Goal: Task Accomplishment & Management: Manage account settings

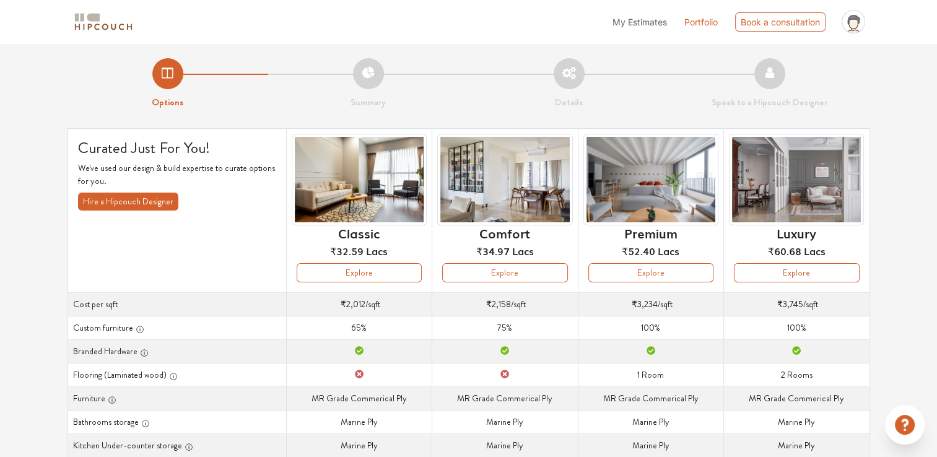
click at [778, 261] on div "Luxury ₹60.68 Lacs" at bounding box center [796, 198] width 135 height 129
click at [779, 268] on button "Explore" at bounding box center [796, 272] width 125 height 19
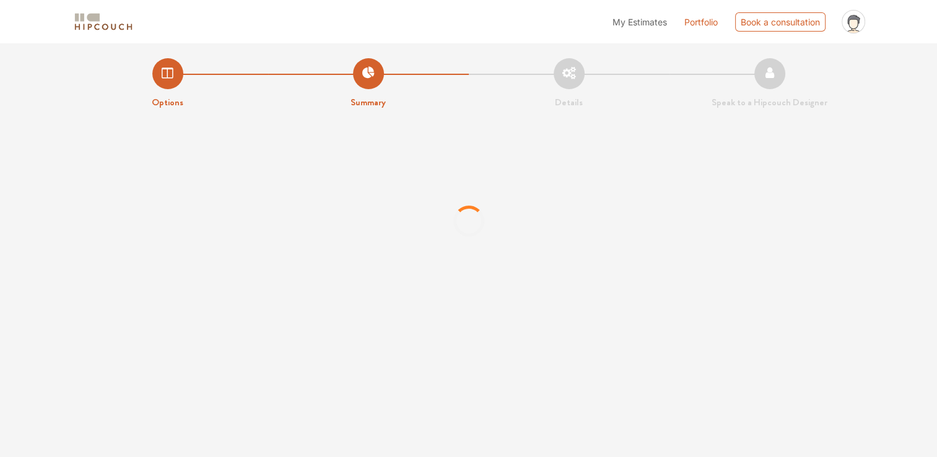
click at [454, 22] on div "My Estimates Portfolio Book a consultation profile pic Upload Boq Logout" at bounding box center [507, 21] width 726 height 33
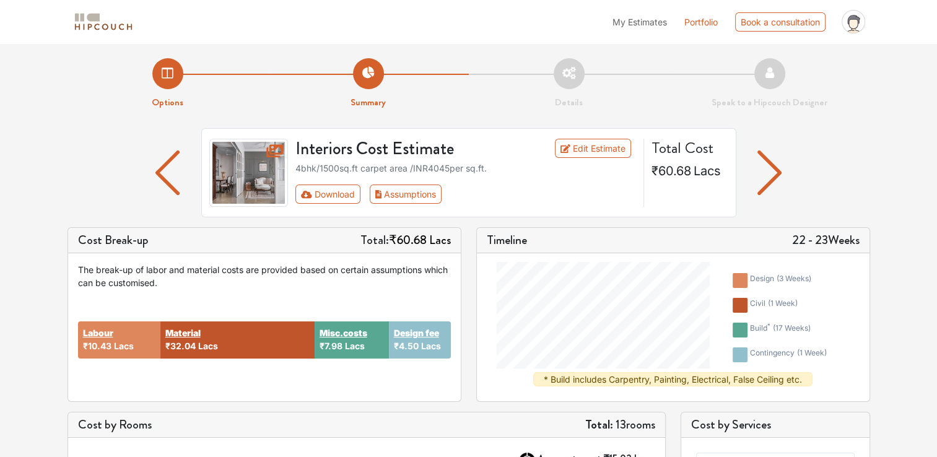
click at [597, 149] on link "Edit Estimate" at bounding box center [593, 148] width 76 height 19
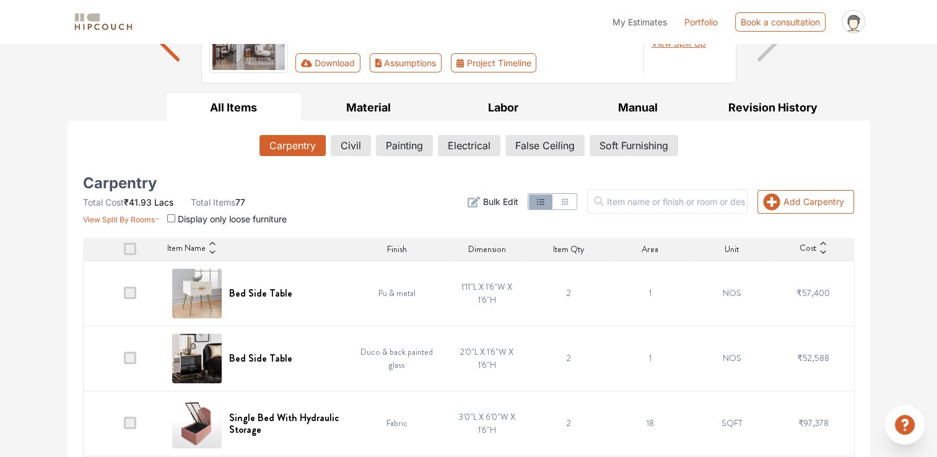
scroll to position [132, 0]
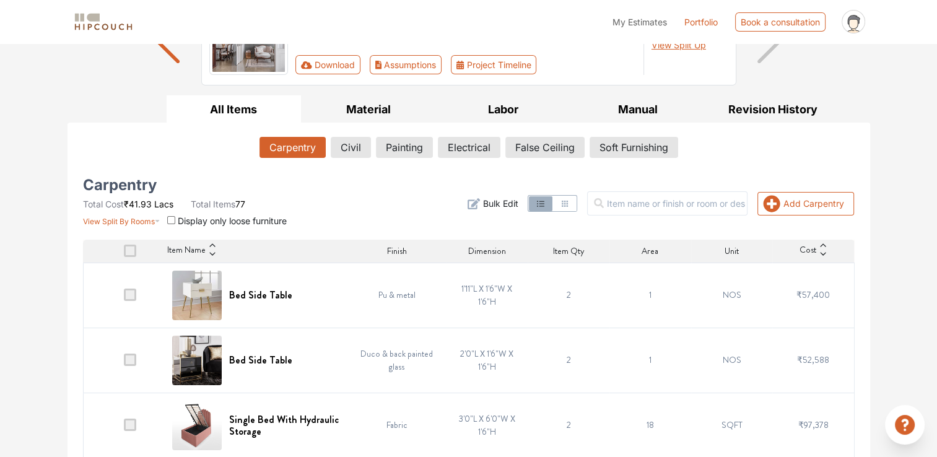
click at [130, 294] on span at bounding box center [130, 295] width 12 height 12
click at [124, 298] on input "checkbox" at bounding box center [124, 298] width 0 height 0
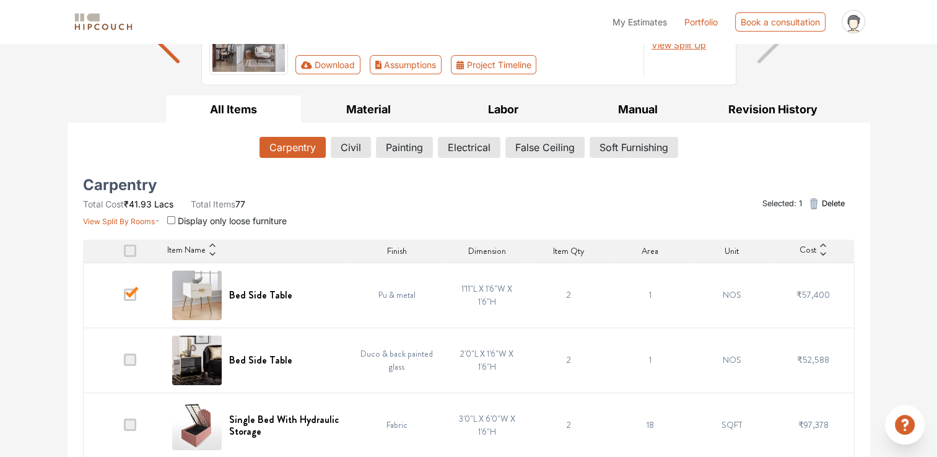
click at [132, 294] on span at bounding box center [130, 295] width 12 height 12
click at [124, 298] on input "checkbox" at bounding box center [124, 298] width 0 height 0
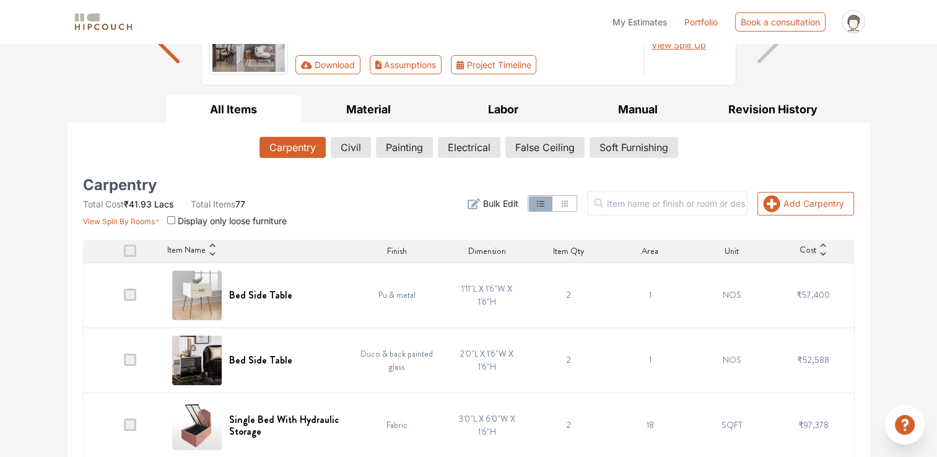
click at [131, 296] on span at bounding box center [130, 295] width 12 height 12
click at [124, 298] on input "checkbox" at bounding box center [124, 298] width 0 height 0
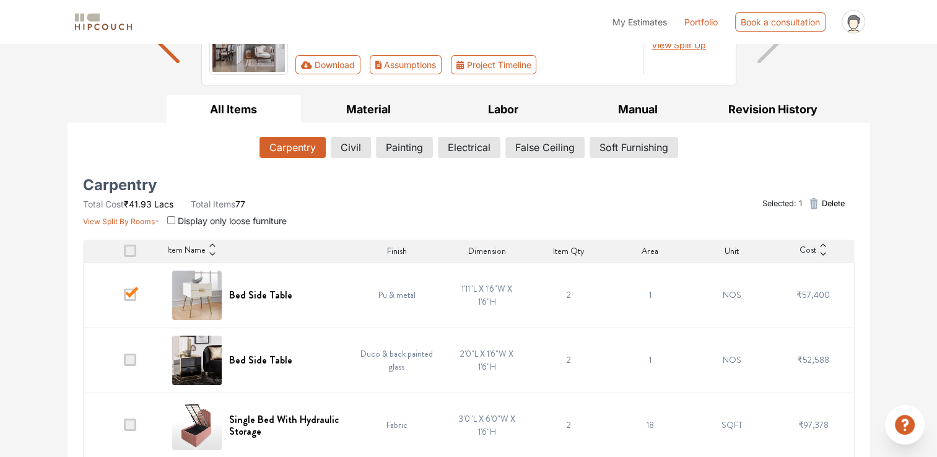
click at [134, 360] on span at bounding box center [130, 360] width 12 height 12
click at [124, 363] on input "checkbox" at bounding box center [124, 363] width 0 height 0
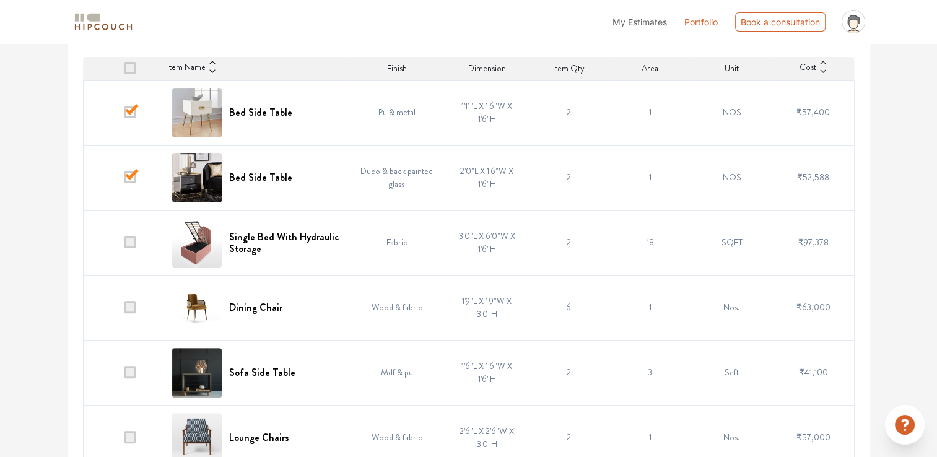
scroll to position [318, 0]
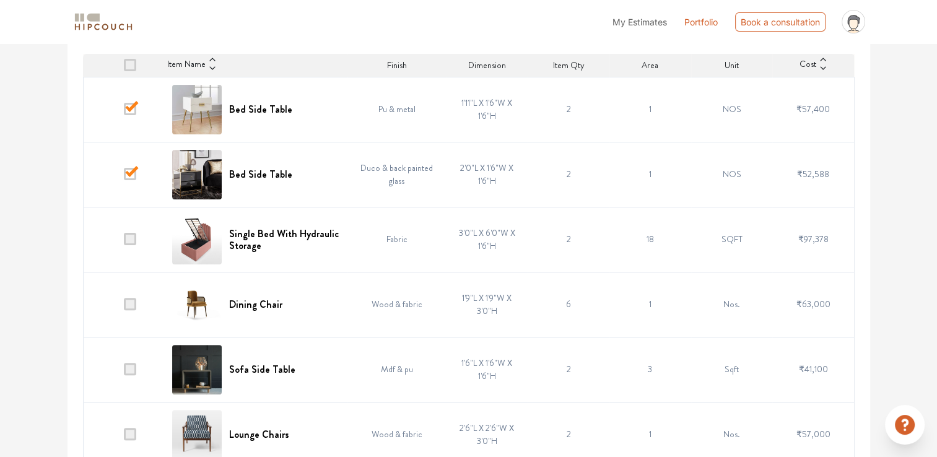
click at [129, 239] on span at bounding box center [130, 239] width 12 height 12
click at [124, 242] on input "checkbox" at bounding box center [124, 242] width 0 height 0
click at [132, 302] on span at bounding box center [130, 304] width 12 height 12
click at [124, 307] on input "checkbox" at bounding box center [124, 307] width 0 height 0
click at [131, 337] on td at bounding box center [124, 369] width 82 height 65
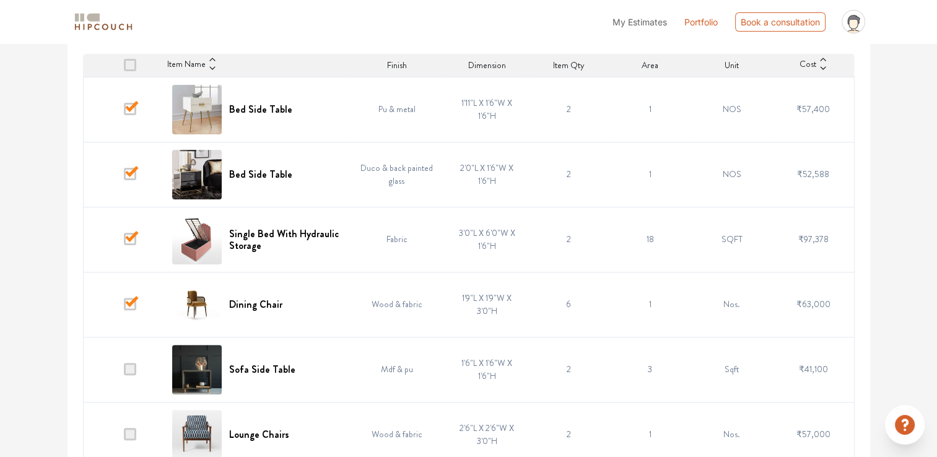
click at [136, 364] on span at bounding box center [130, 369] width 12 height 12
click at [124, 372] on input "checkbox" at bounding box center [124, 372] width 0 height 0
click at [126, 417] on td at bounding box center [124, 434] width 82 height 65
click at [134, 436] on span at bounding box center [130, 434] width 12 height 12
click at [124, 437] on input "checkbox" at bounding box center [124, 437] width 0 height 0
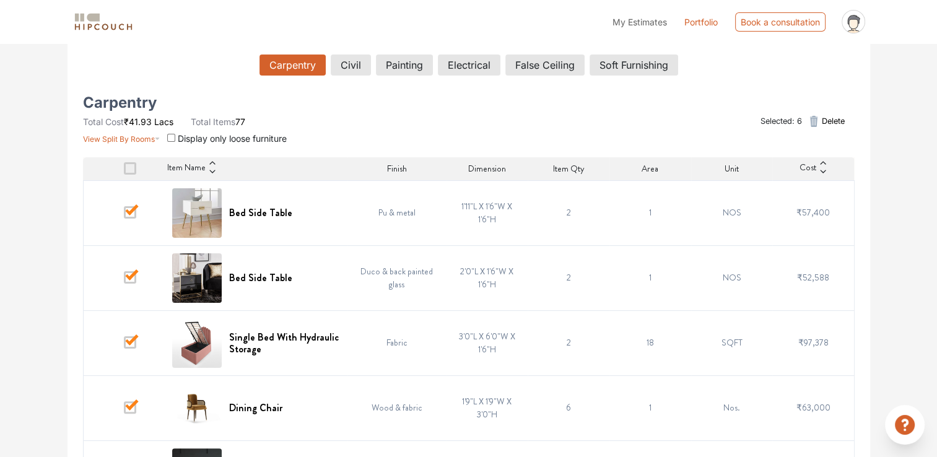
scroll to position [248, 0]
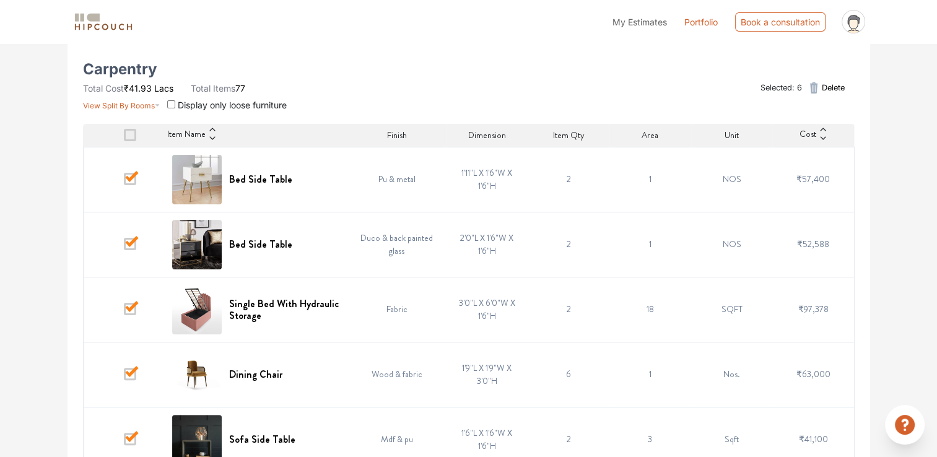
click at [134, 132] on span at bounding box center [130, 135] width 12 height 12
click at [124, 138] on input "checkbox" at bounding box center [124, 138] width 0 height 0
click at [133, 134] on span at bounding box center [130, 135] width 12 height 12
click at [124, 138] on input "checkbox" at bounding box center [124, 138] width 0 height 0
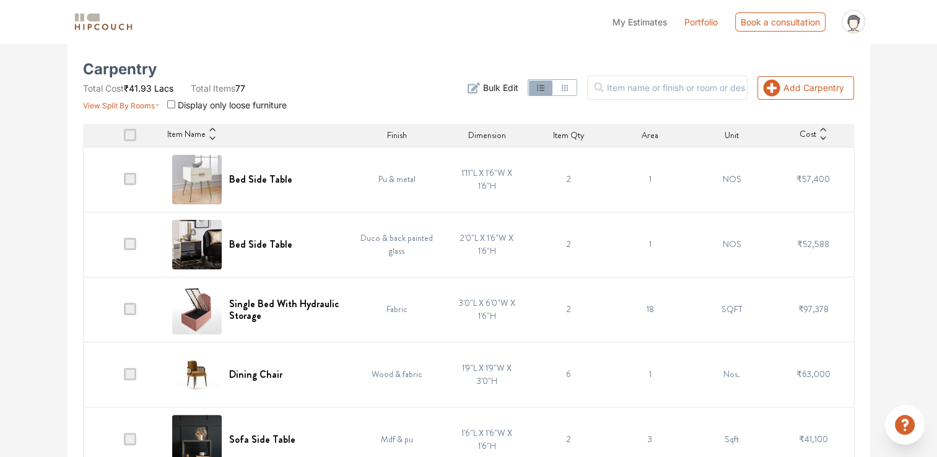
click at [130, 182] on span at bounding box center [130, 179] width 12 height 12
click at [124, 182] on input "checkbox" at bounding box center [124, 182] width 0 height 0
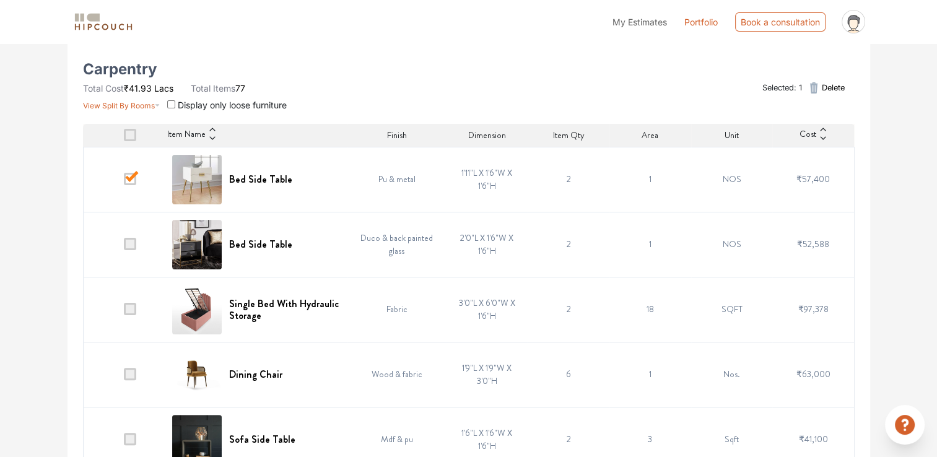
click at [133, 241] on span at bounding box center [130, 244] width 12 height 12
click at [124, 247] on input "checkbox" at bounding box center [124, 247] width 0 height 0
click at [829, 88] on span "Delete" at bounding box center [832, 88] width 23 height 12
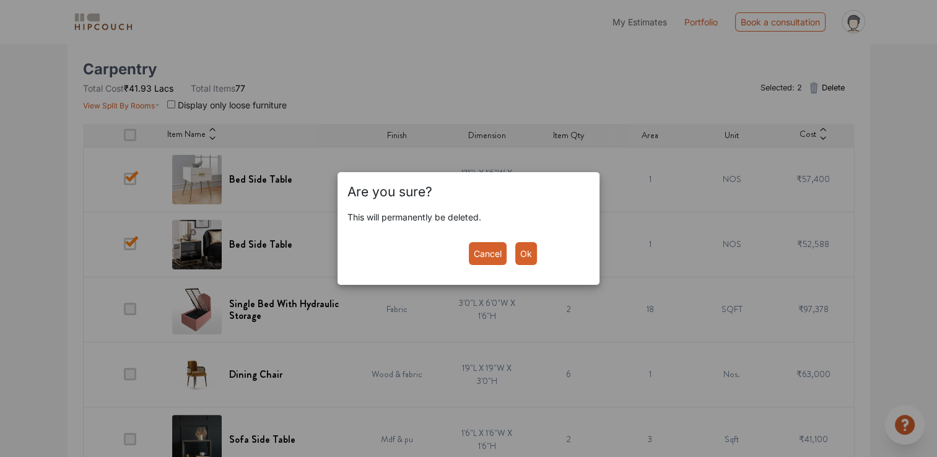
click at [530, 251] on button "Ok" at bounding box center [526, 253] width 22 height 23
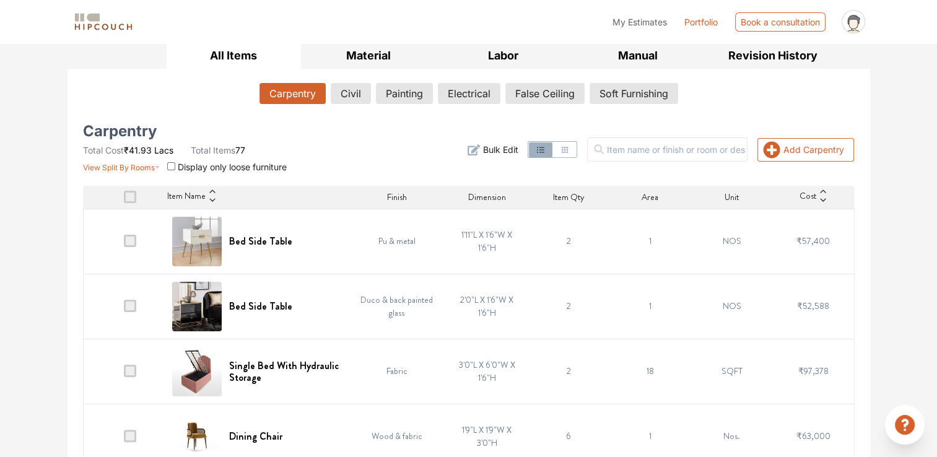
scroll to position [124, 0]
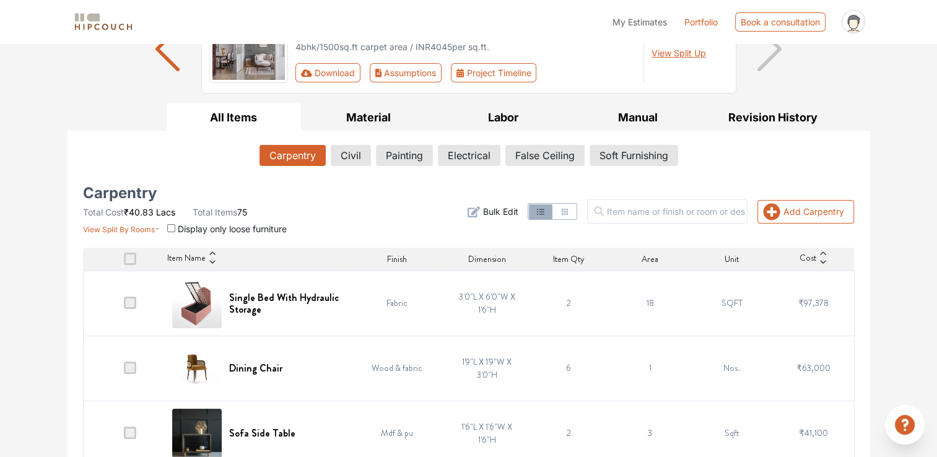
click at [356, 209] on div "Add Carpentry Filter Bulk Edit" at bounding box center [600, 211] width 525 height 47
click at [369, 123] on button "Material" at bounding box center [368, 117] width 135 height 28
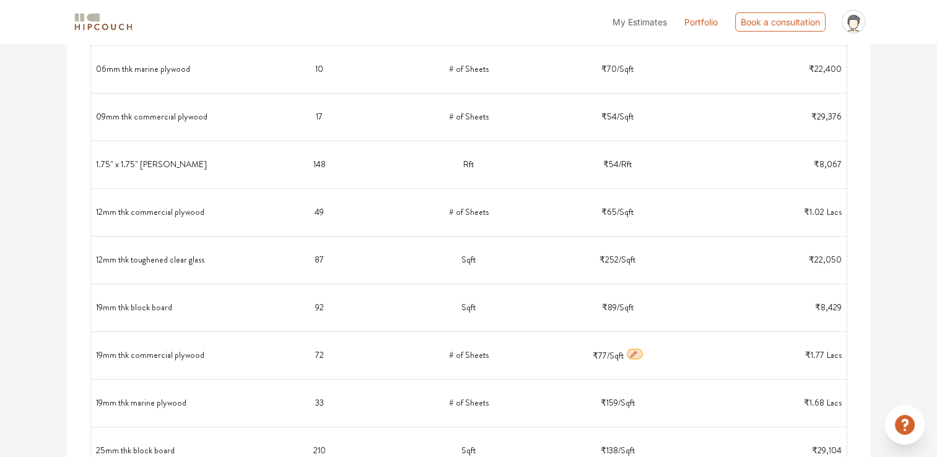
scroll to position [434, 0]
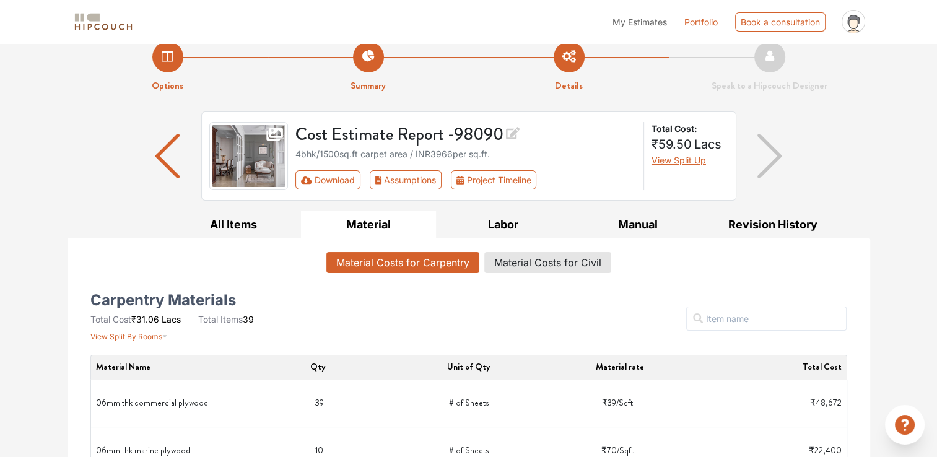
scroll to position [0, 0]
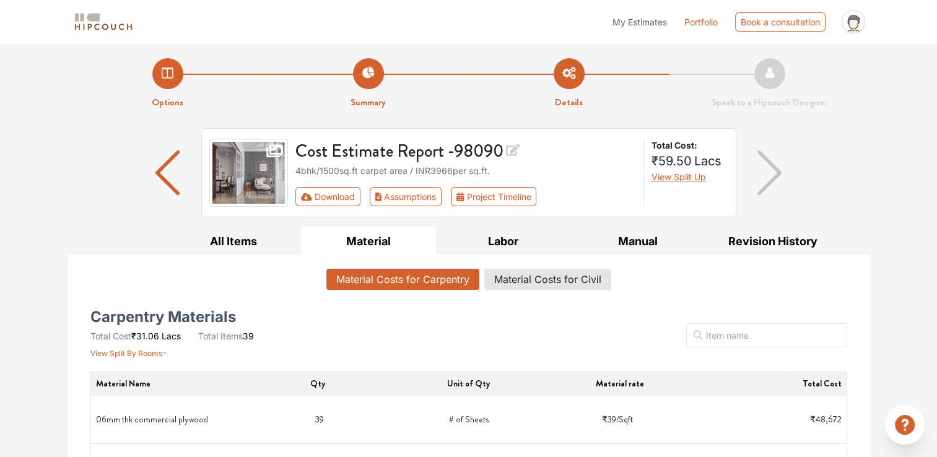
click at [766, 186] on img "button" at bounding box center [769, 173] width 24 height 45
click at [875, 156] on div "Cost Estimate Report - 98090 4bhk / 1500 sq.ft carpet area / INR 3966 per sq.ft…" at bounding box center [469, 177] width 818 height 99
click at [336, 197] on button "Download" at bounding box center [327, 196] width 65 height 19
click at [507, 242] on button "Labor" at bounding box center [503, 241] width 135 height 28
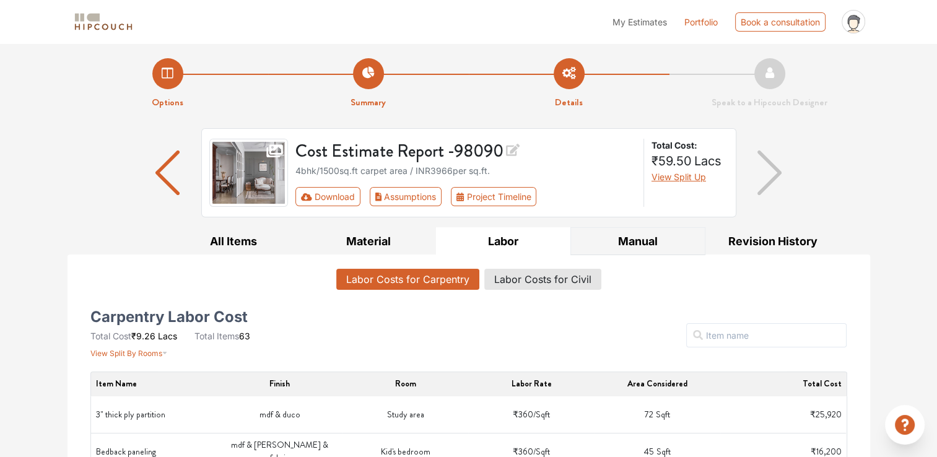
click at [608, 249] on button "Manual" at bounding box center [637, 241] width 135 height 28
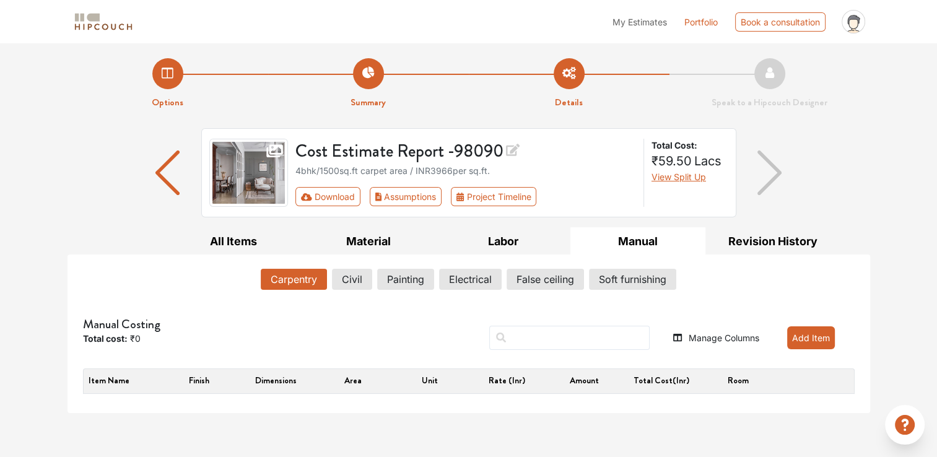
click at [516, 150] on icon at bounding box center [513, 150] width 14 height 12
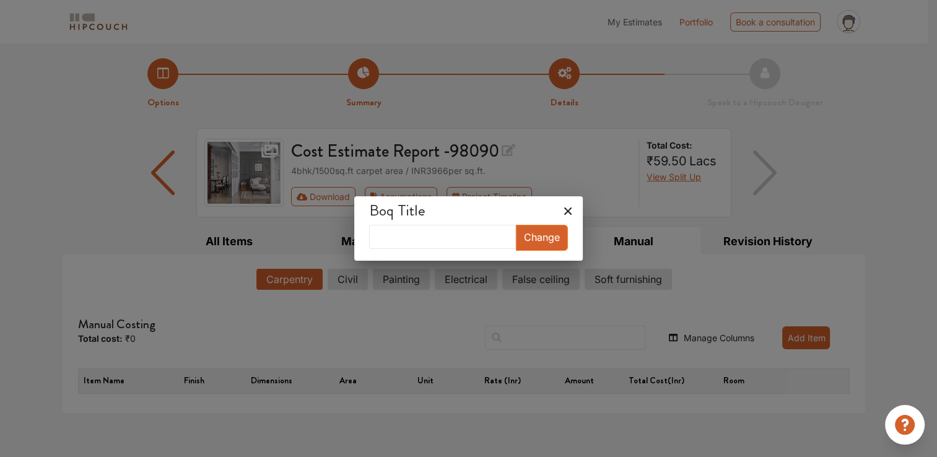
click at [564, 210] on icon at bounding box center [567, 210] width 7 height 7
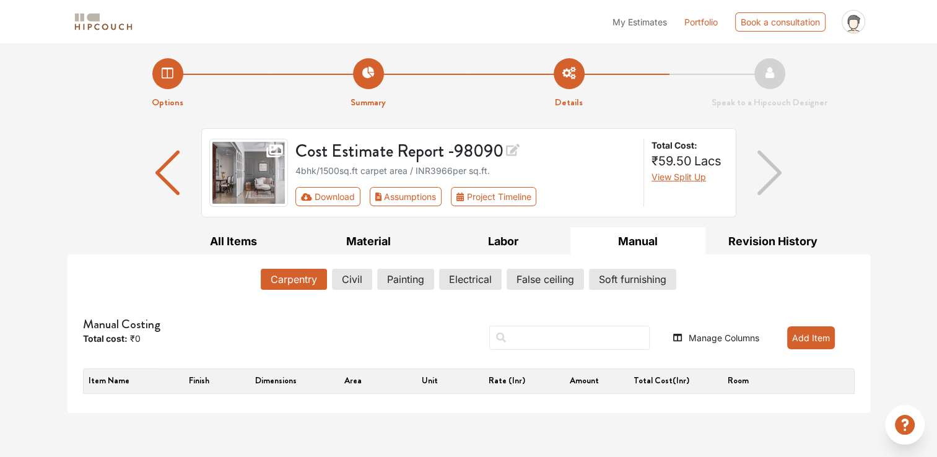
click at [836, 160] on div "Cost Estimate Report - 98090 4bhk / 1500 sq.ft carpet area / INR 3966 per sq.ft…" at bounding box center [469, 177] width 803 height 99
